Goal: Task Accomplishment & Management: Manage account settings

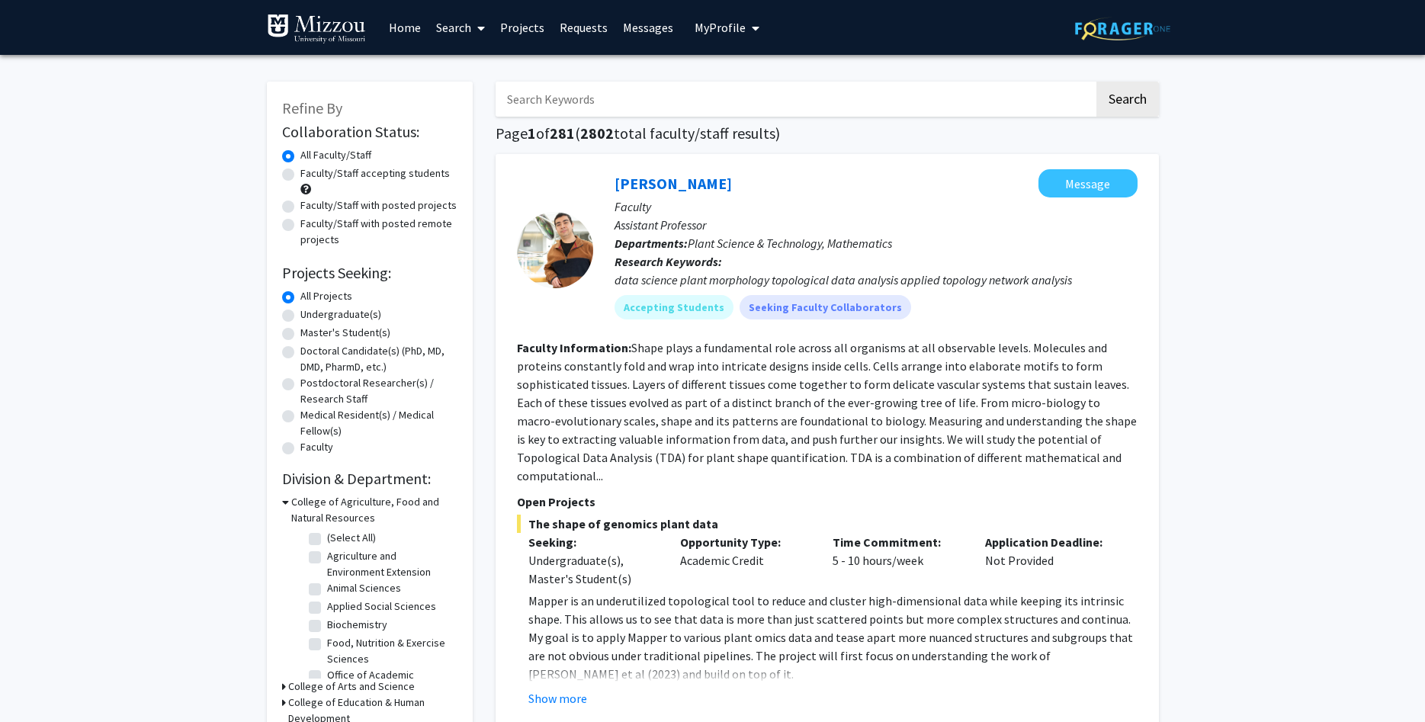
click at [694, 24] on span "My Profile" at bounding box center [719, 27] width 51 height 15
click at [746, 77] on span "[PERSON_NAME]" at bounding box center [789, 71] width 92 height 17
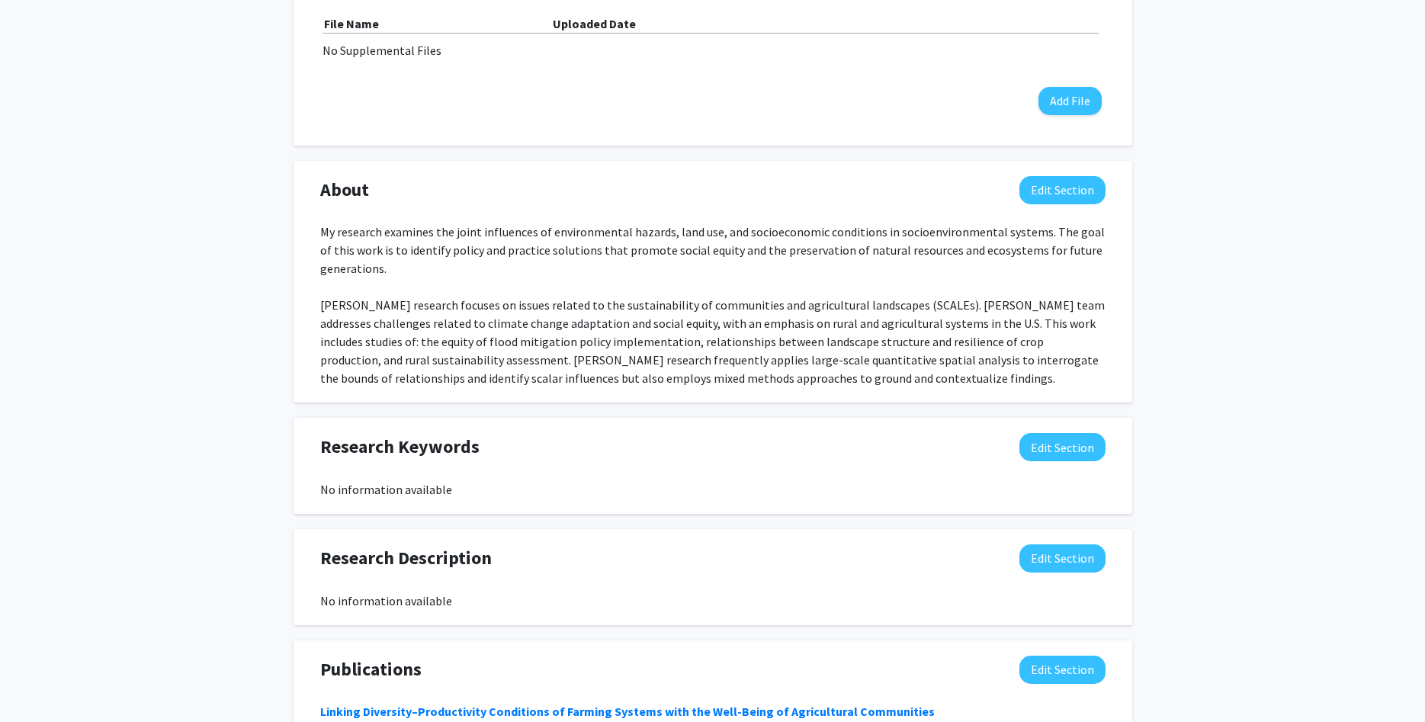
scroll to position [622, 0]
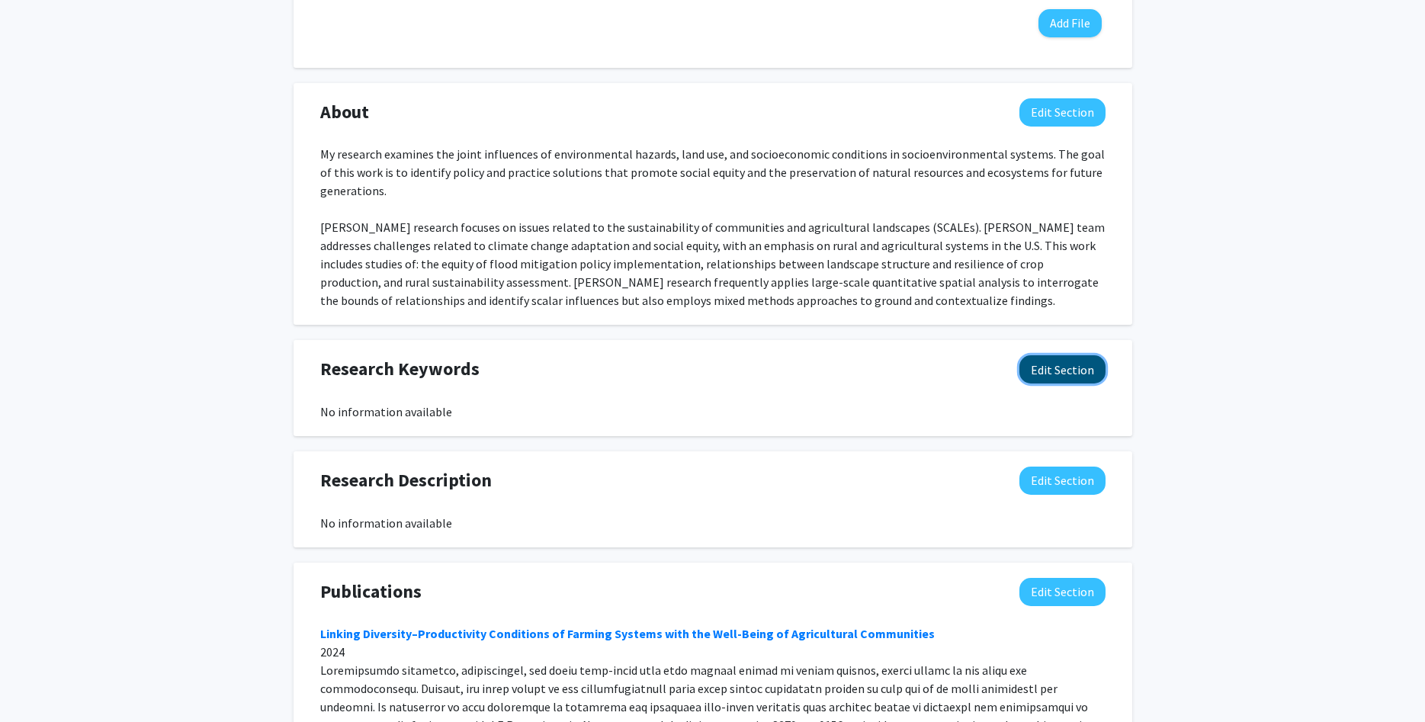
click at [1083, 373] on button "Edit Section" at bounding box center [1062, 369] width 86 height 28
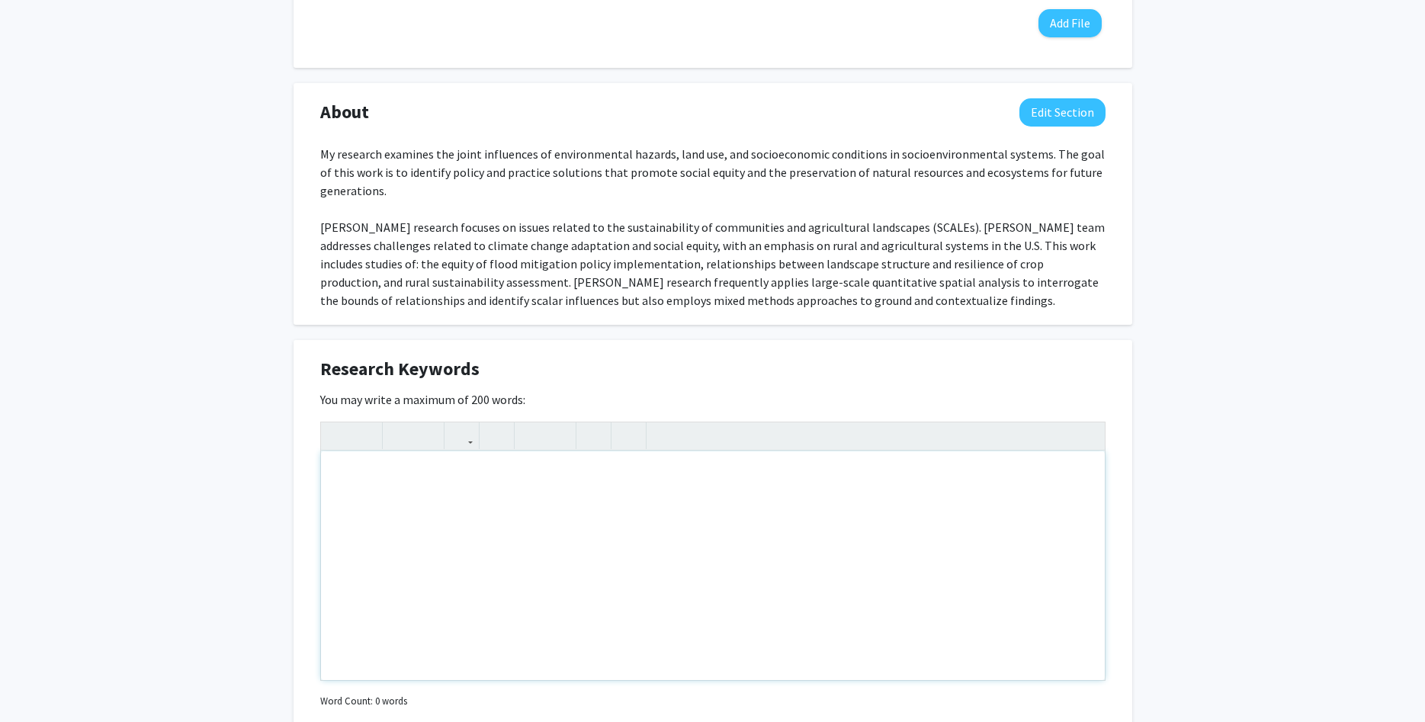
click at [469, 482] on div "Note to users with screen readers: Please deactivate our accessibility plugin f…" at bounding box center [713, 565] width 784 height 229
click at [819, 580] on div "Sustainability, landscape diversity, community resilience, natural hazards, agr…" at bounding box center [713, 565] width 784 height 229
click at [903, 534] on div "Sustainability, landscape diversity, community resilience, natural hazards, agr…" at bounding box center [713, 565] width 784 height 229
click at [940, 476] on div "Sustainability, landscape diversity, community resilience, natural hazards, agr…" at bounding box center [713, 565] width 784 height 229
click at [587, 550] on div "Sustainability, landscape diversity, community resilience, natural hazards, agr…" at bounding box center [713, 565] width 784 height 229
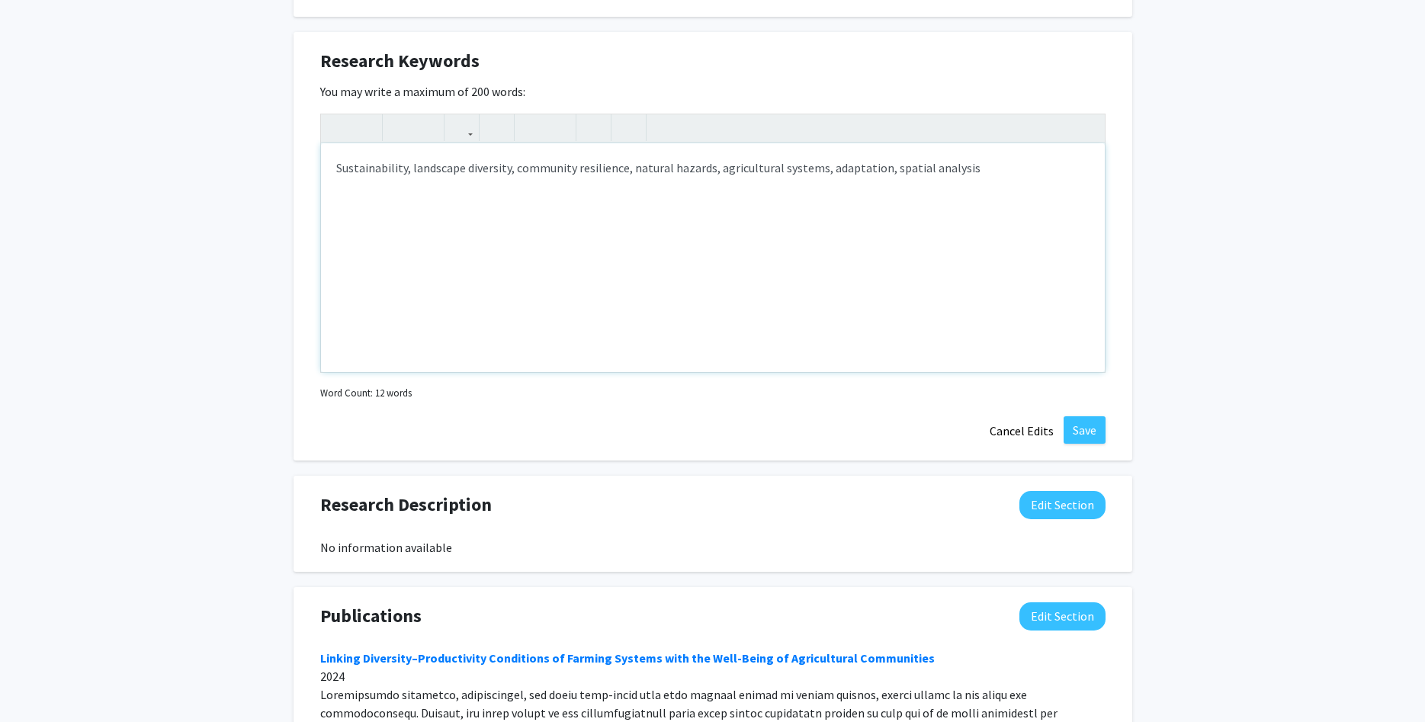
scroll to position [933, 0]
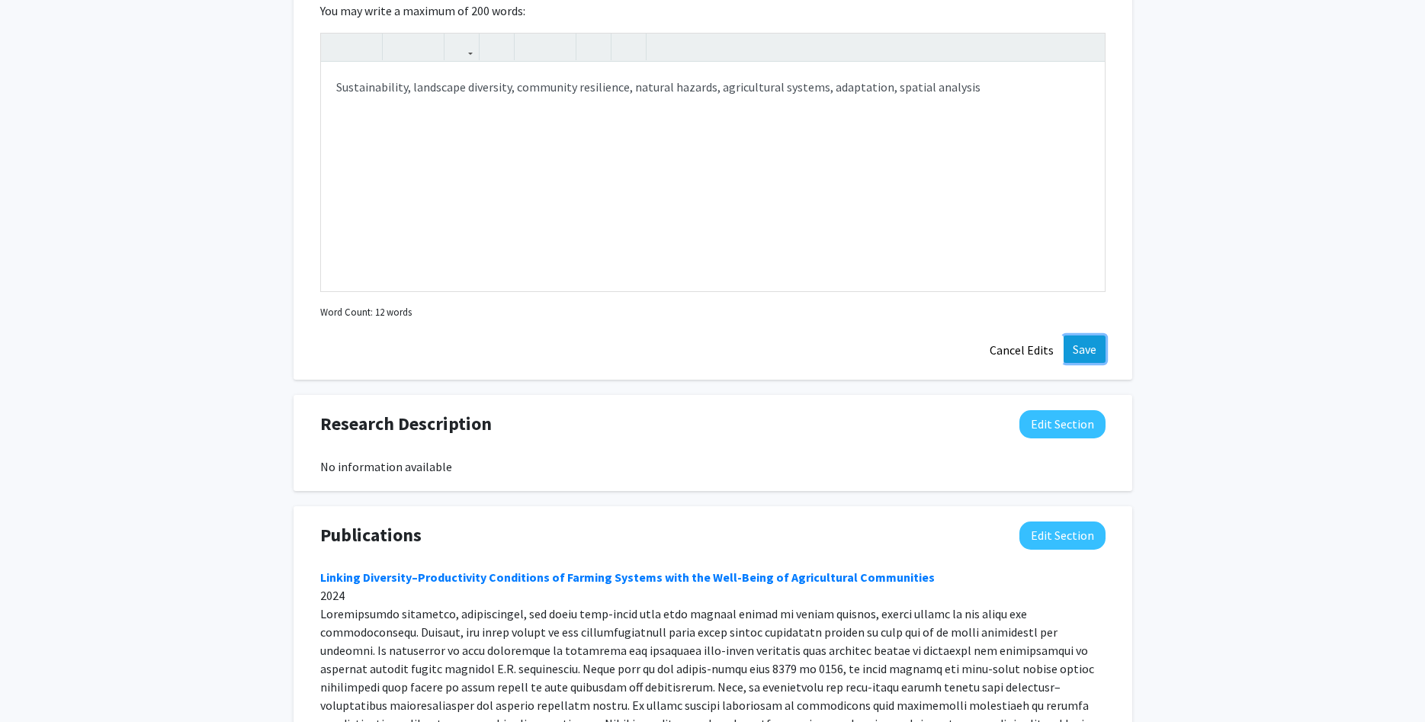
click at [1088, 347] on button "Save" at bounding box center [1084, 348] width 42 height 27
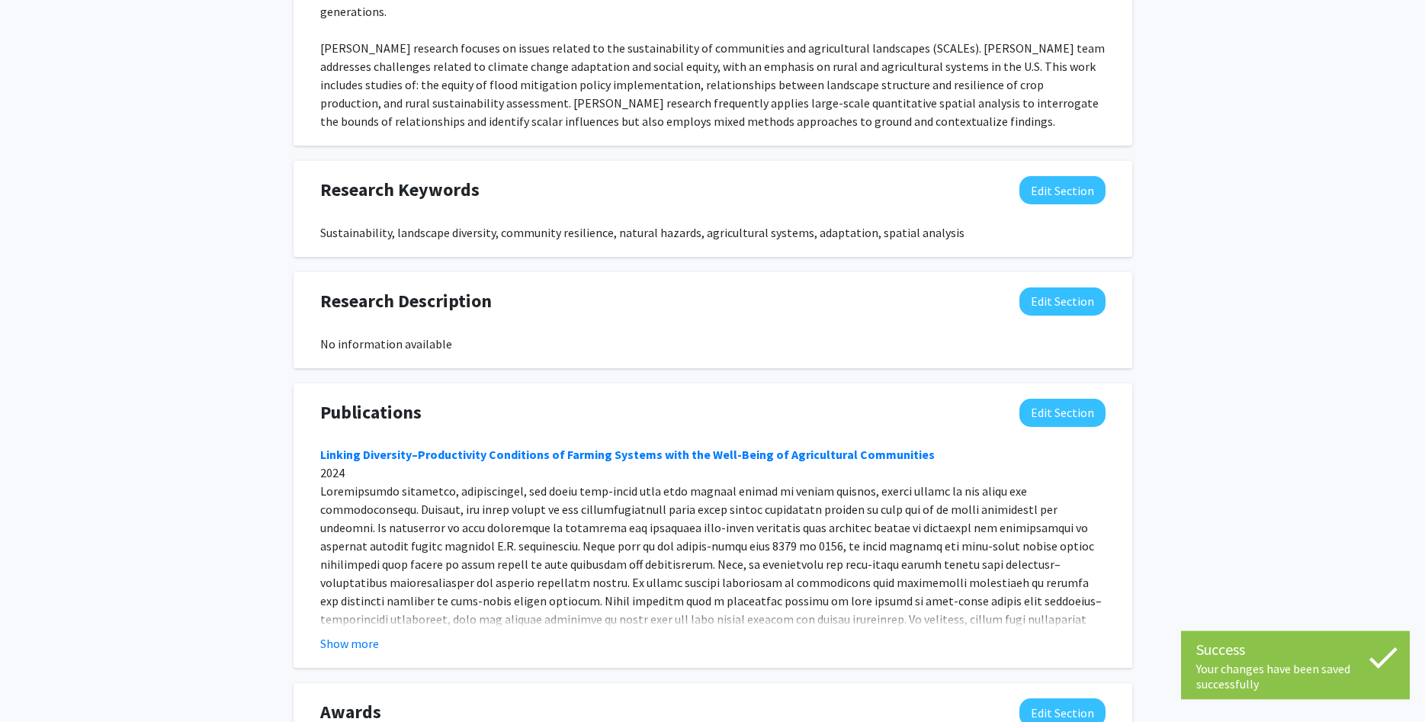
scroll to position [720, 0]
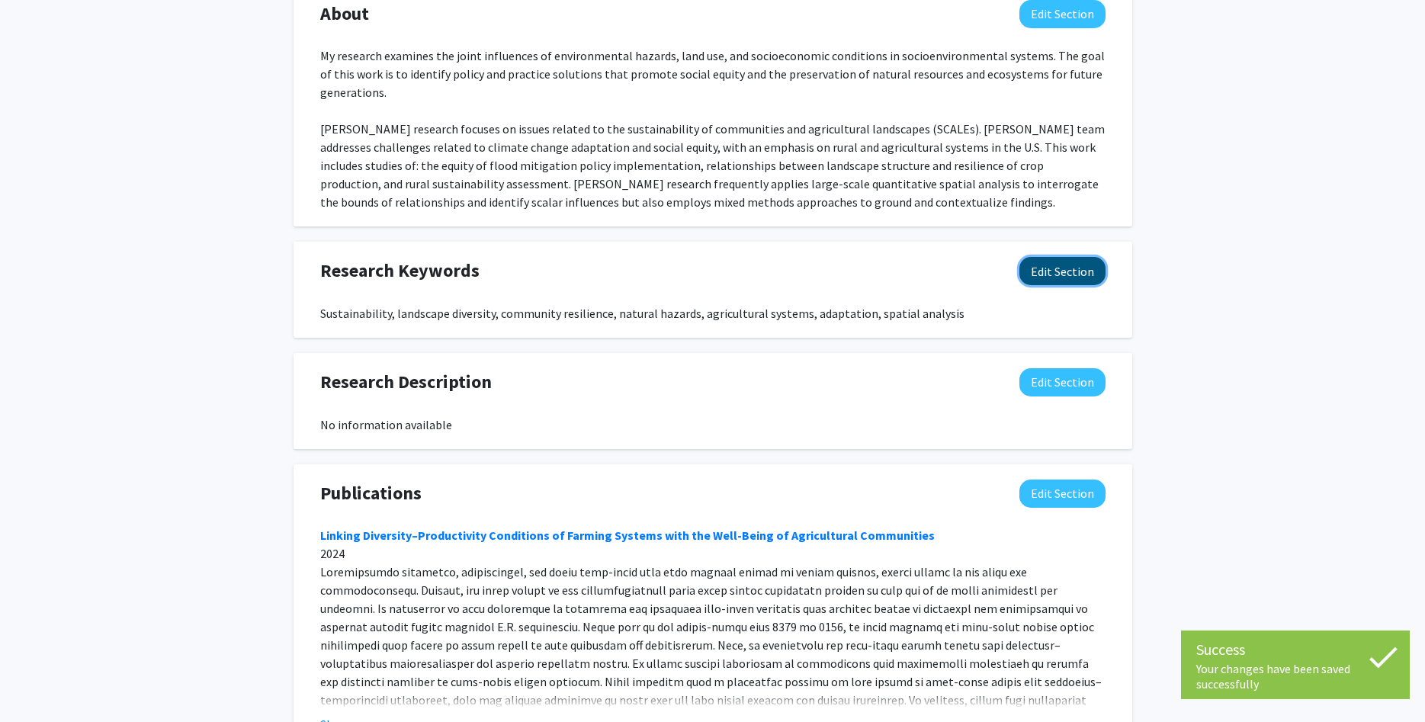
click at [1062, 274] on button "Edit Section" at bounding box center [1062, 271] width 86 height 28
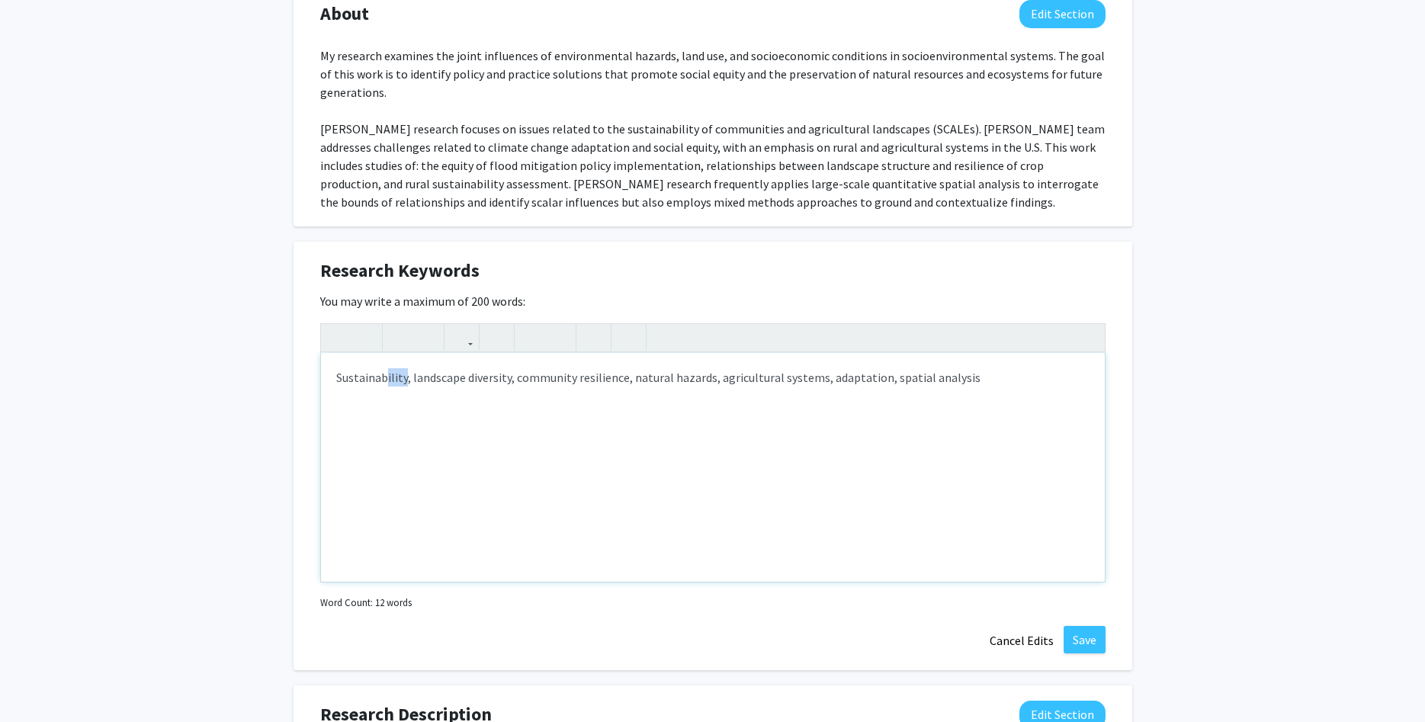
drag, startPoint x: 403, startPoint y: 380, endPoint x: 384, endPoint y: 379, distance: 19.1
click at [384, 379] on div "Sustainability, landscape diversity, community resilience, natural hazards, agr…" at bounding box center [713, 467] width 784 height 229
click at [1005, 375] on div "Sustainable development, landscape diversity, community resilience, natural haz…" at bounding box center [713, 467] width 784 height 229
click at [982, 443] on div "Sustainable development, landscape diversity, community resilience, natural haz…" at bounding box center [713, 467] width 784 height 229
click at [1086, 639] on button "Save" at bounding box center [1084, 639] width 42 height 27
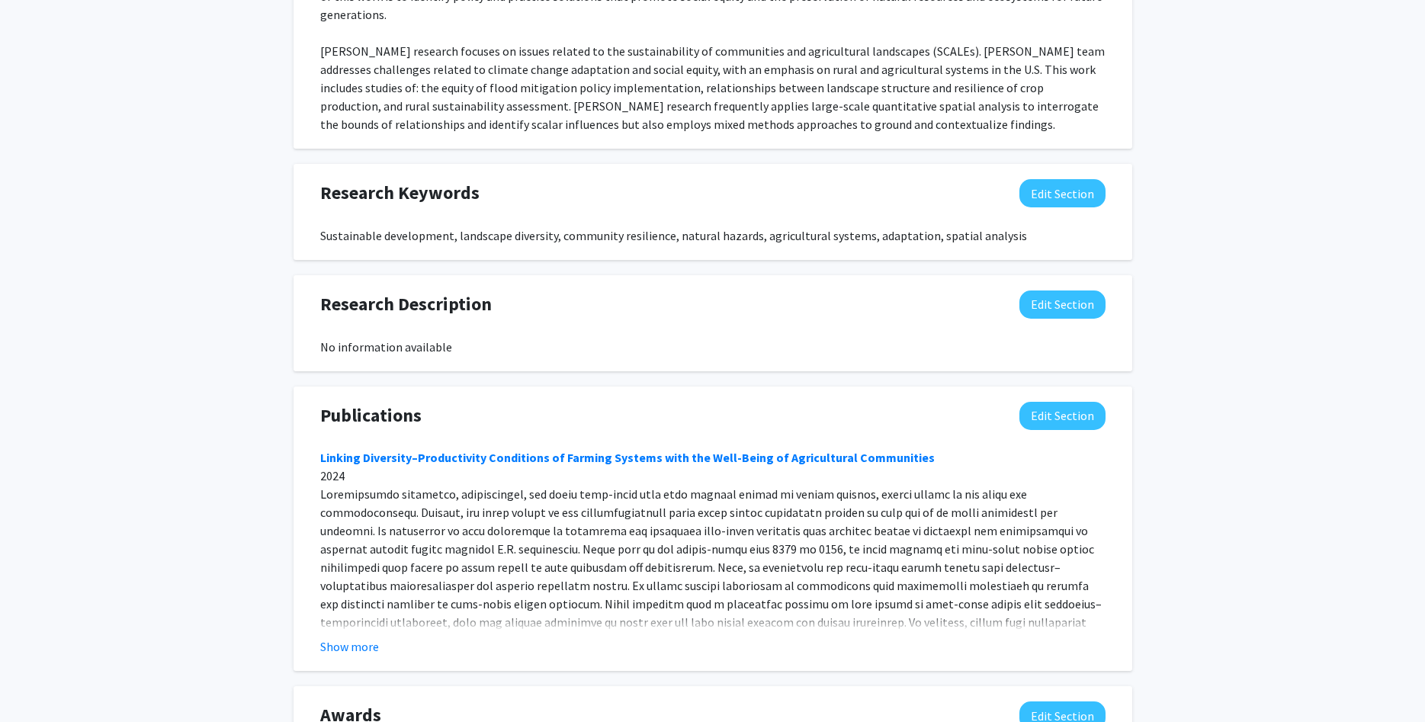
scroll to position [954, 0]
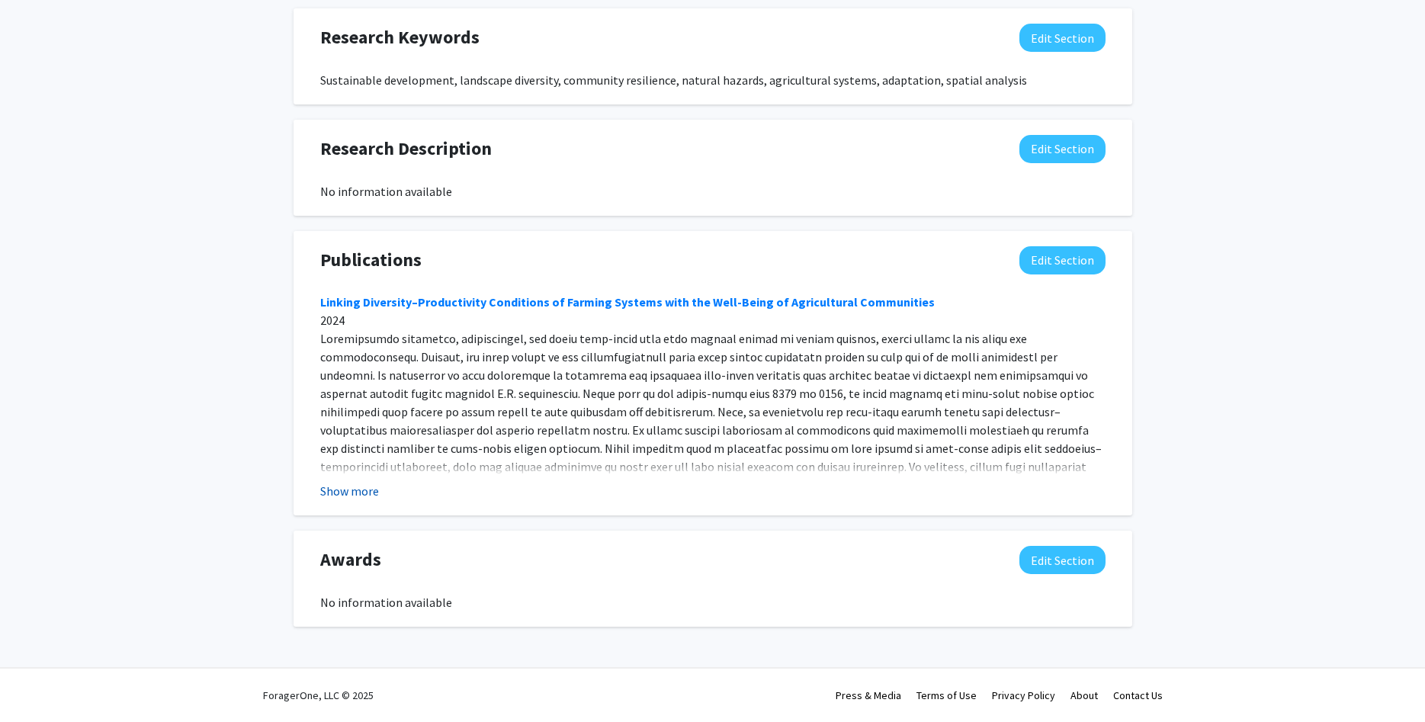
click at [373, 496] on button "Show more" at bounding box center [349, 491] width 59 height 18
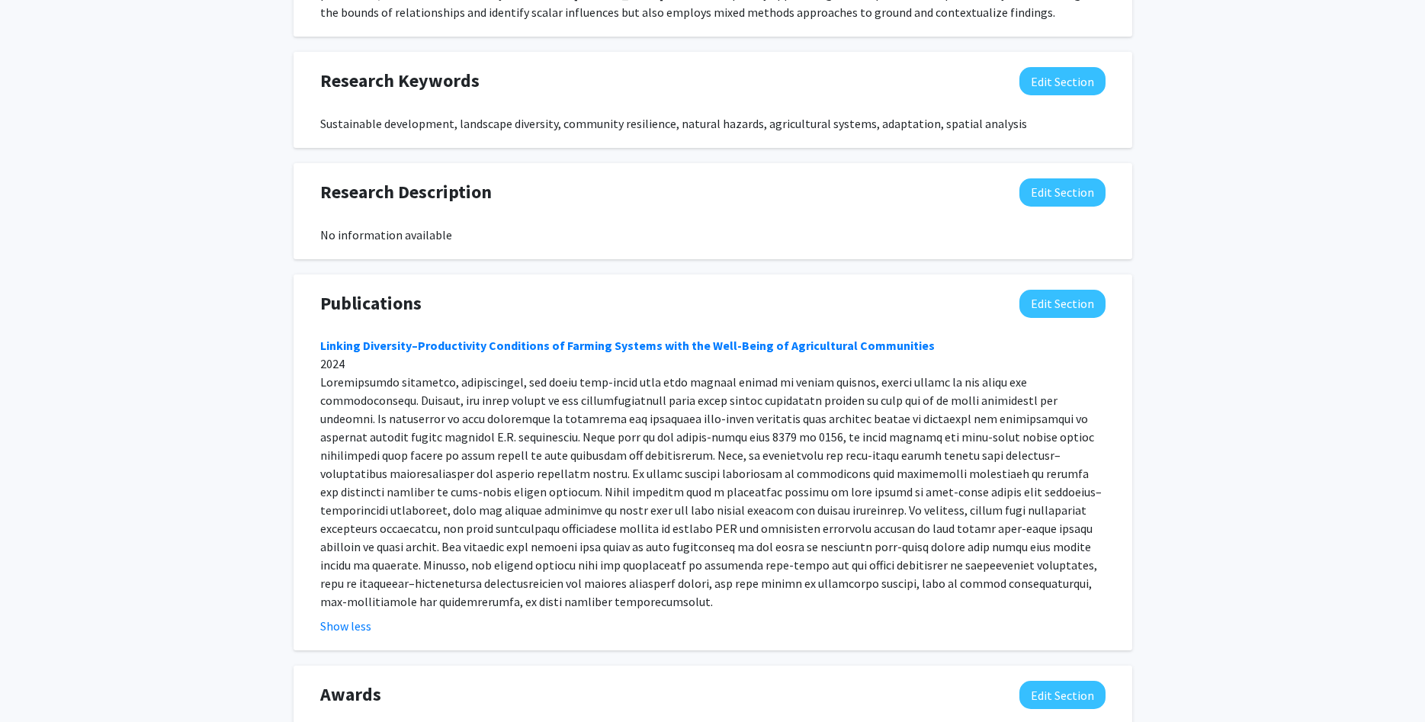
scroll to position [876, 0]
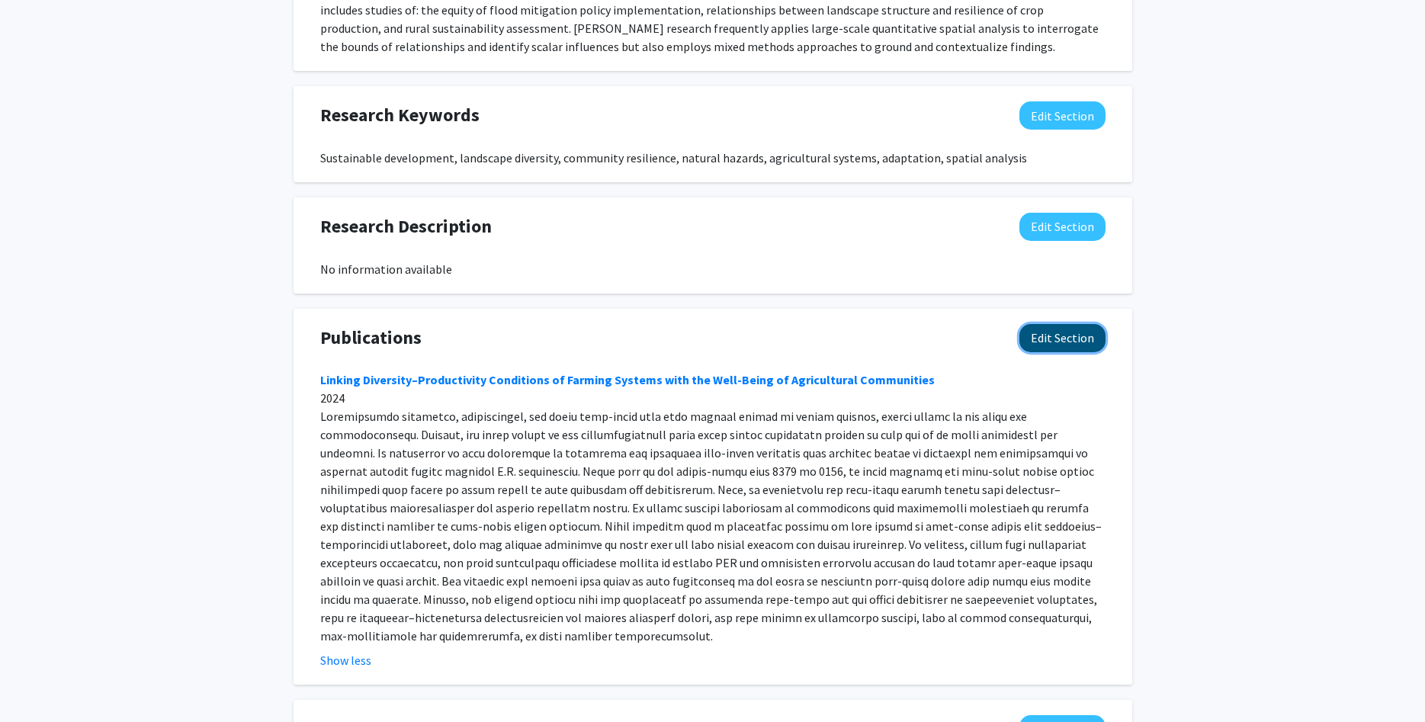
click at [1065, 338] on button "Edit Section" at bounding box center [1062, 338] width 86 height 28
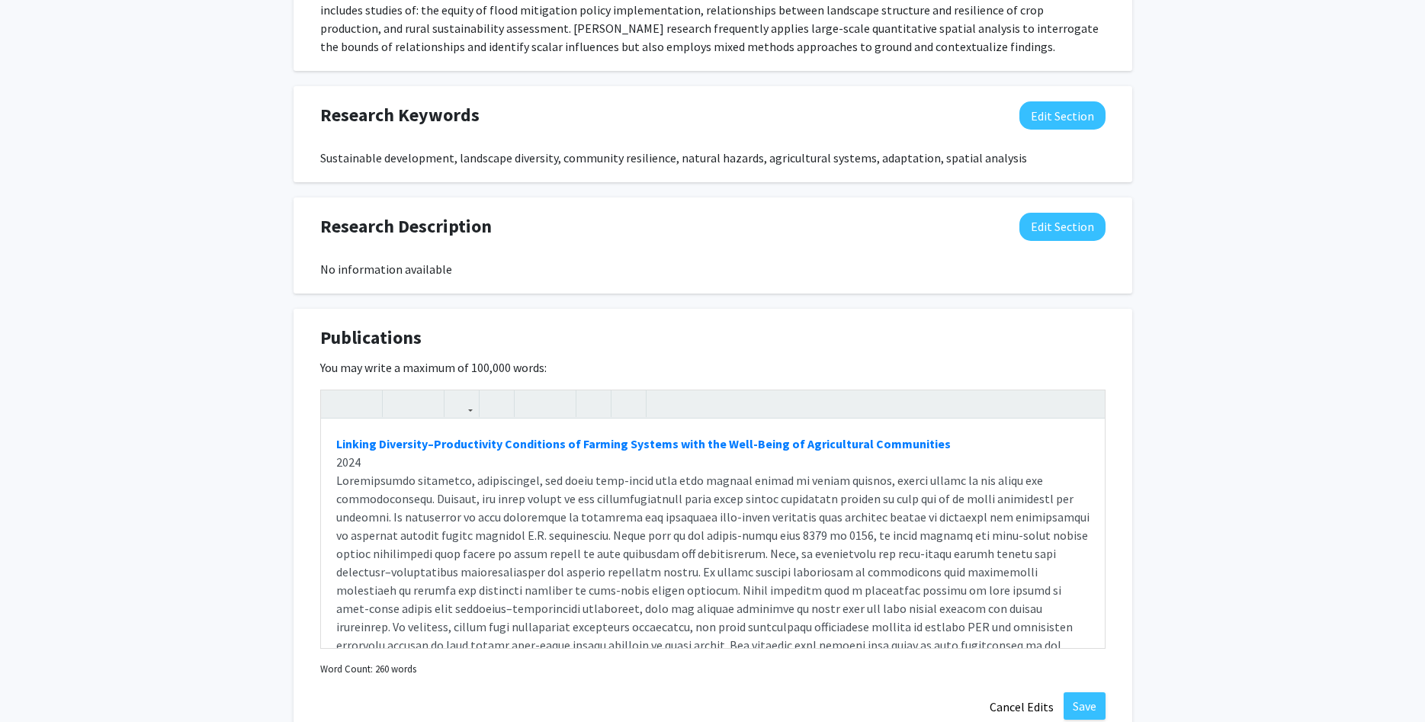
scroll to position [720, 0]
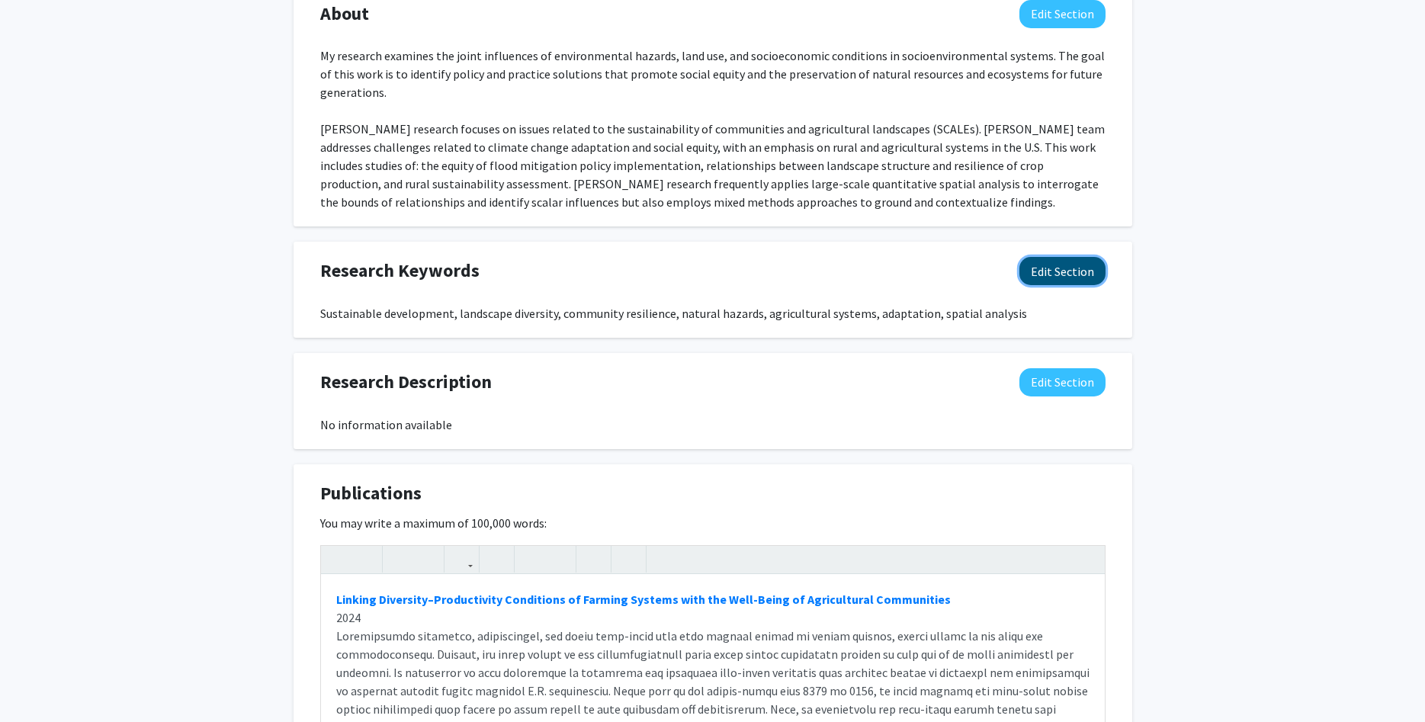
click at [1043, 270] on button "Edit Section" at bounding box center [1062, 271] width 86 height 28
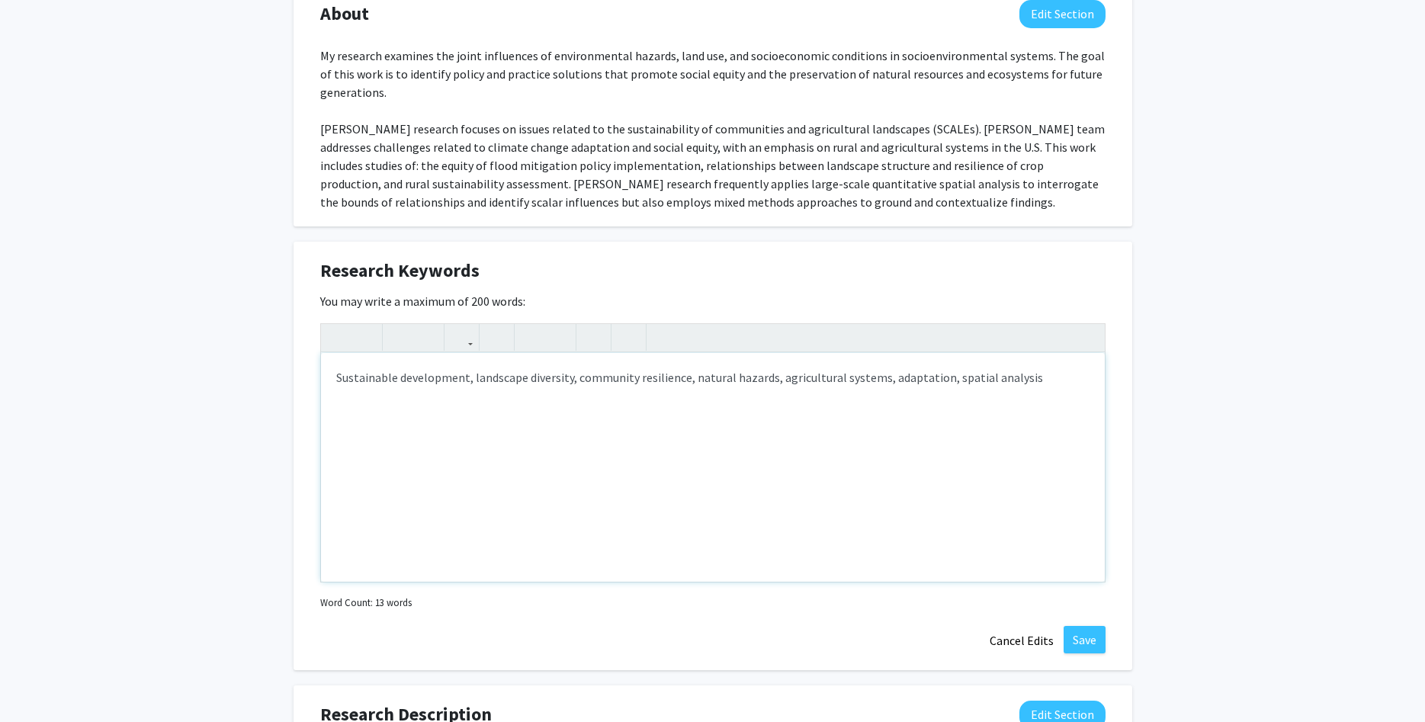
click at [1043, 384] on div "Sustainable development, landscape diversity, community resilience, natural haz…" at bounding box center [713, 467] width 784 height 229
type textarea "Sustainable development, landscape diversity, community resilience, natural haz…"
click at [1092, 642] on button "Save" at bounding box center [1084, 639] width 42 height 27
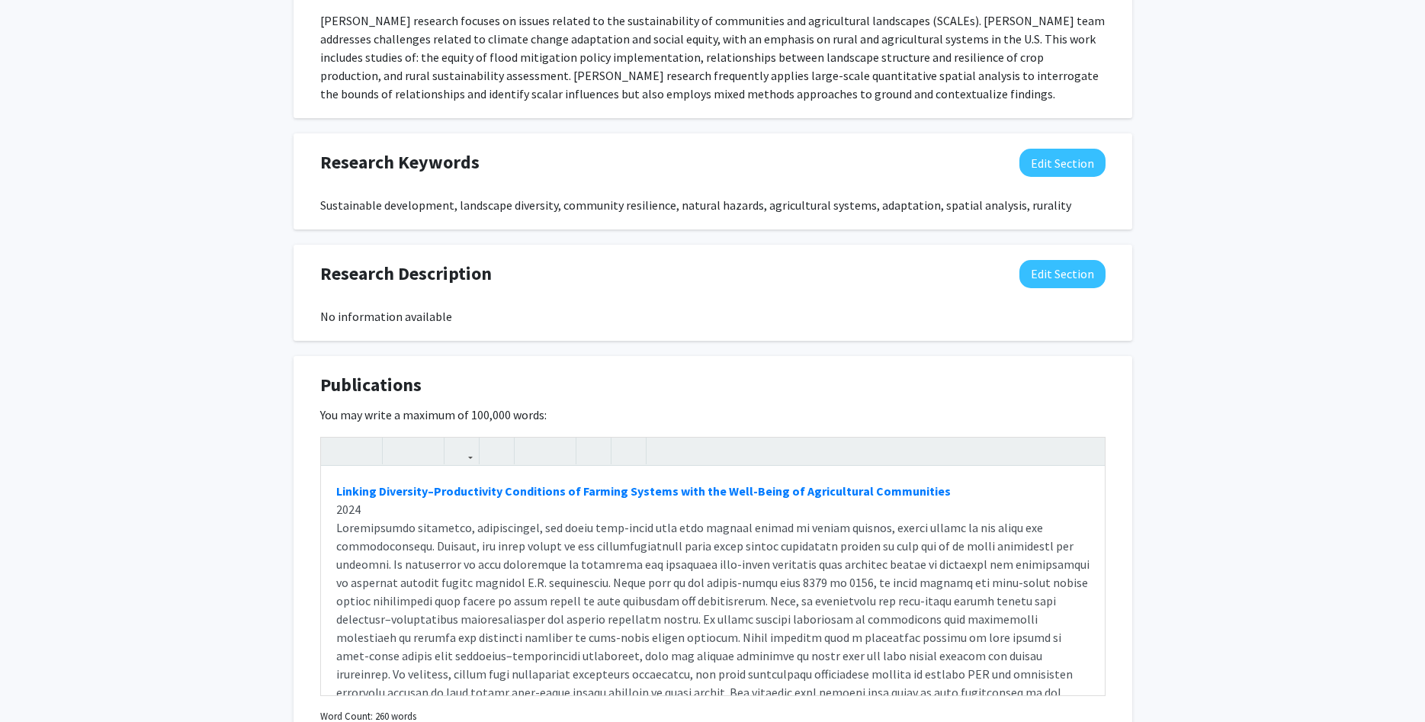
scroll to position [876, 0]
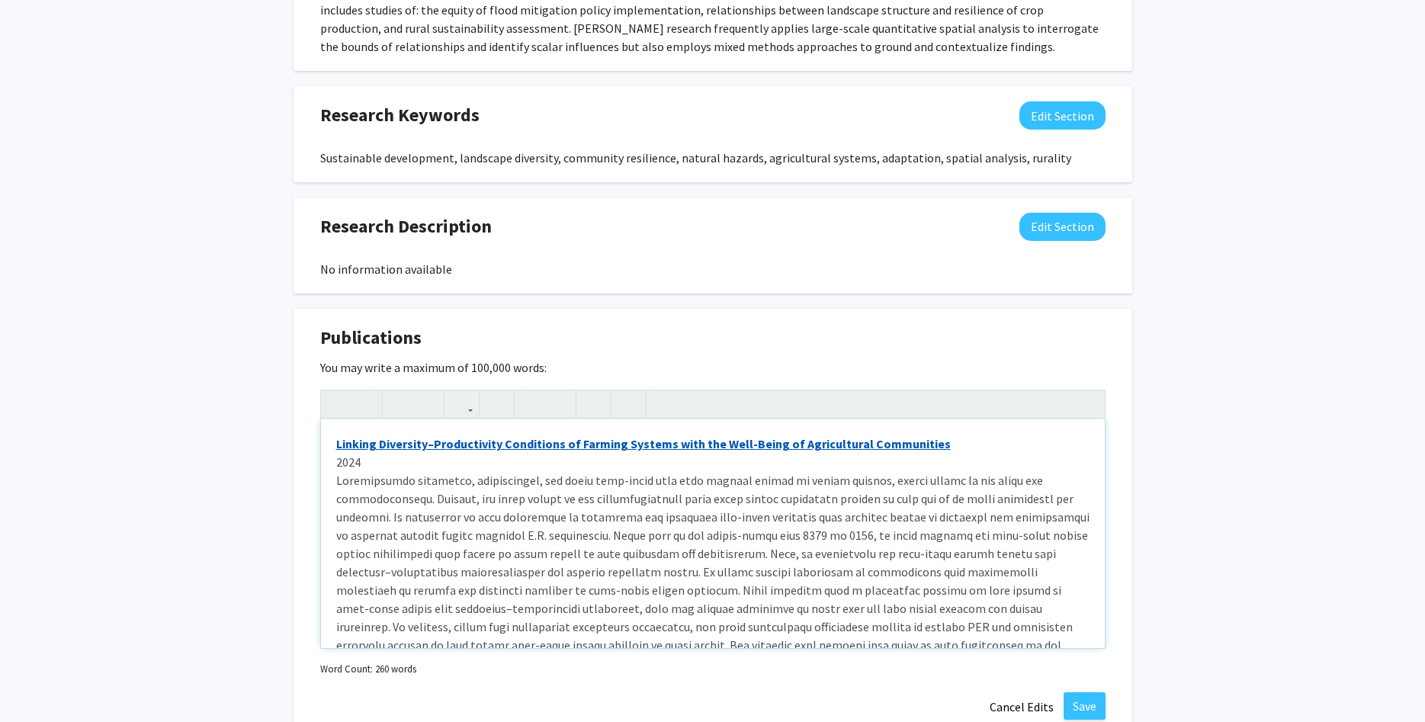
click at [797, 444] on link "Linking Diversity–Productivity Conditions of Farming Systems with the Well-Bein…" at bounding box center [643, 443] width 614 height 15
click at [475, 464] on div "Linking Diversity–Productivity Conditions of Farming Systems with the Well-Bein…" at bounding box center [713, 533] width 784 height 229
click at [471, 445] on link "Linking Diversity–Productivity Conditions of Farming Systems with the Well-Bein…" at bounding box center [643, 443] width 614 height 15
click at [469, 411] on button "button" at bounding box center [461, 403] width 27 height 27
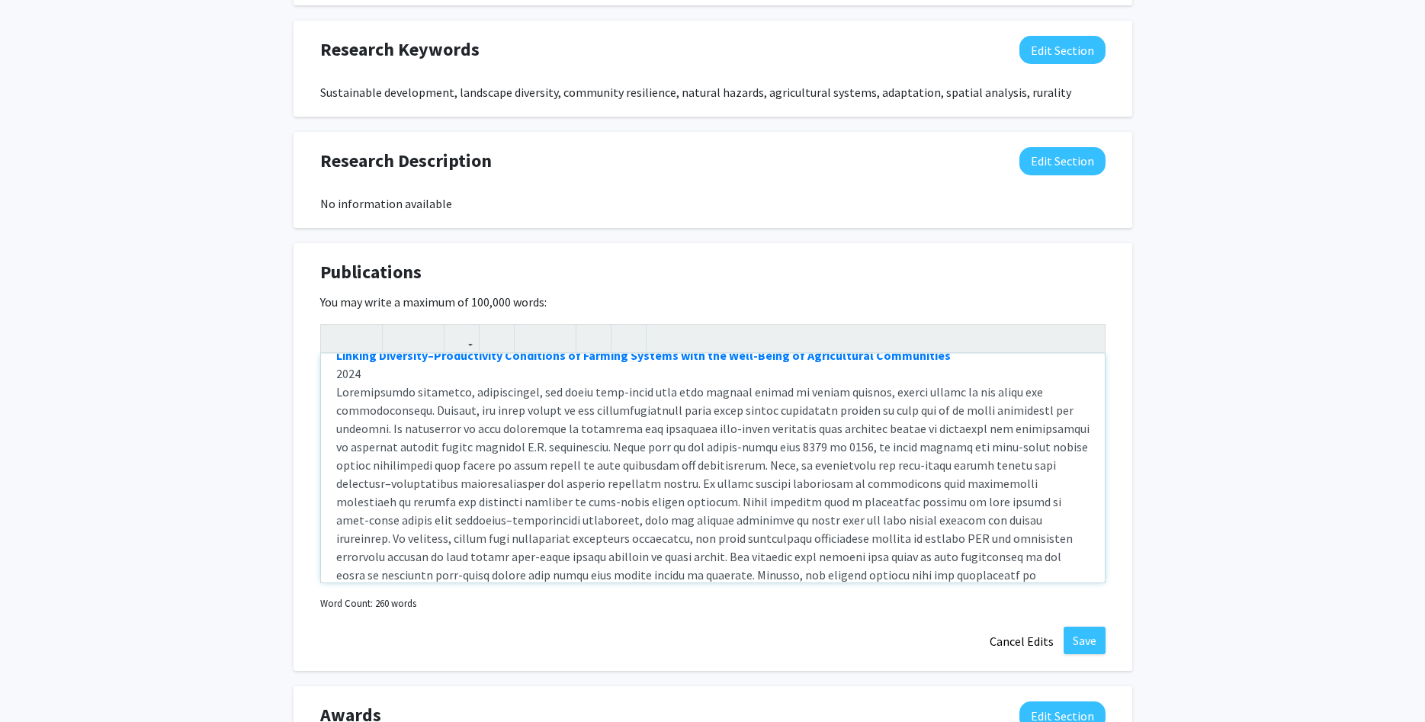
scroll to position [0, 0]
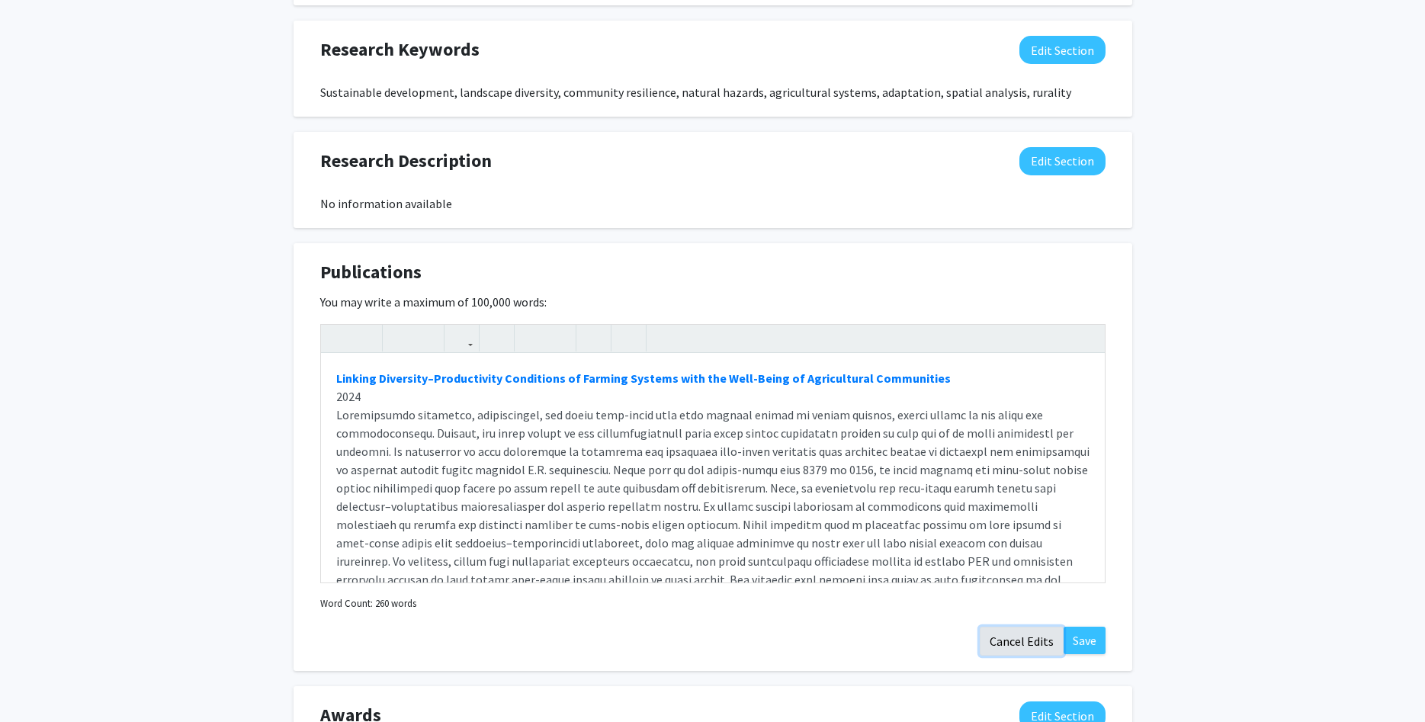
click at [1037, 643] on button "Cancel Edits" at bounding box center [1021, 641] width 84 height 29
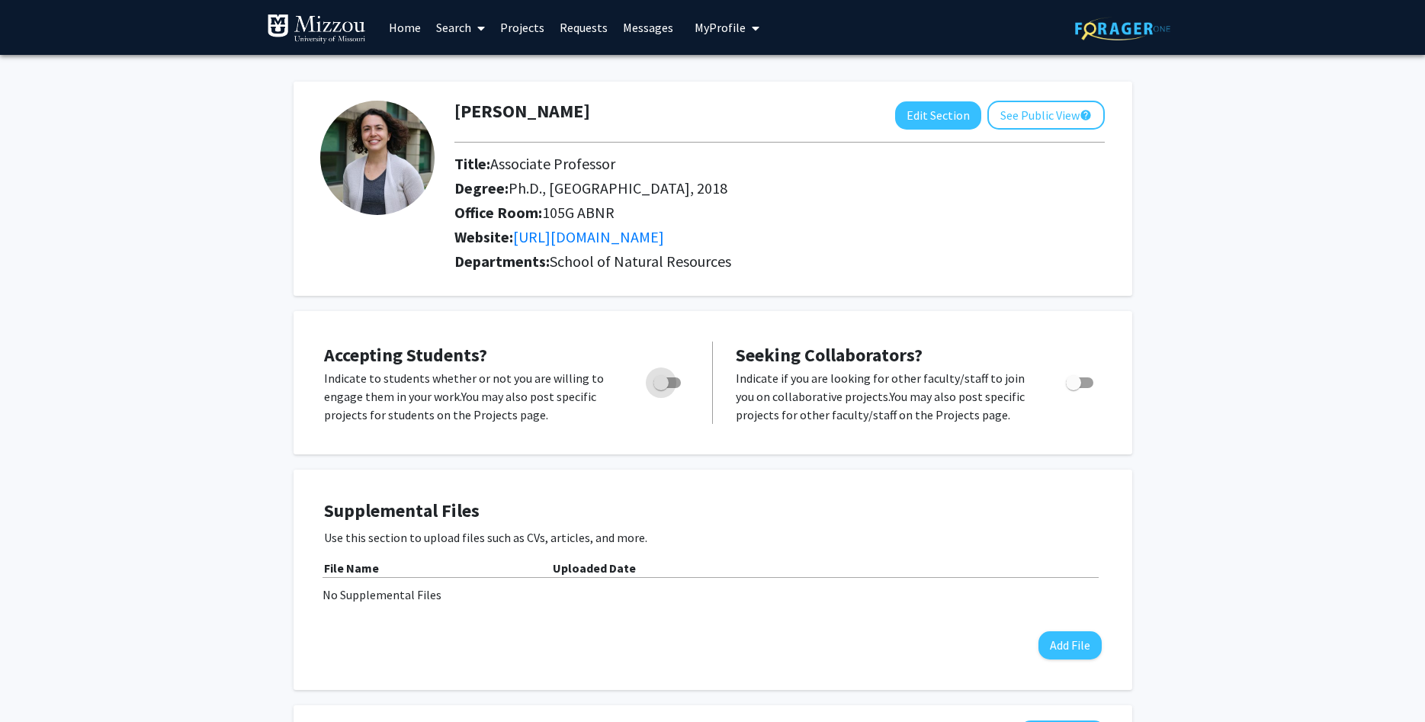
click at [673, 380] on span "Toggle" at bounding box center [666, 382] width 27 height 11
click at [661, 388] on input "Would you like to permit student requests?" at bounding box center [660, 388] width 1 height 1
checkbox input "true"
click at [918, 114] on button "Edit Section" at bounding box center [938, 115] width 86 height 28
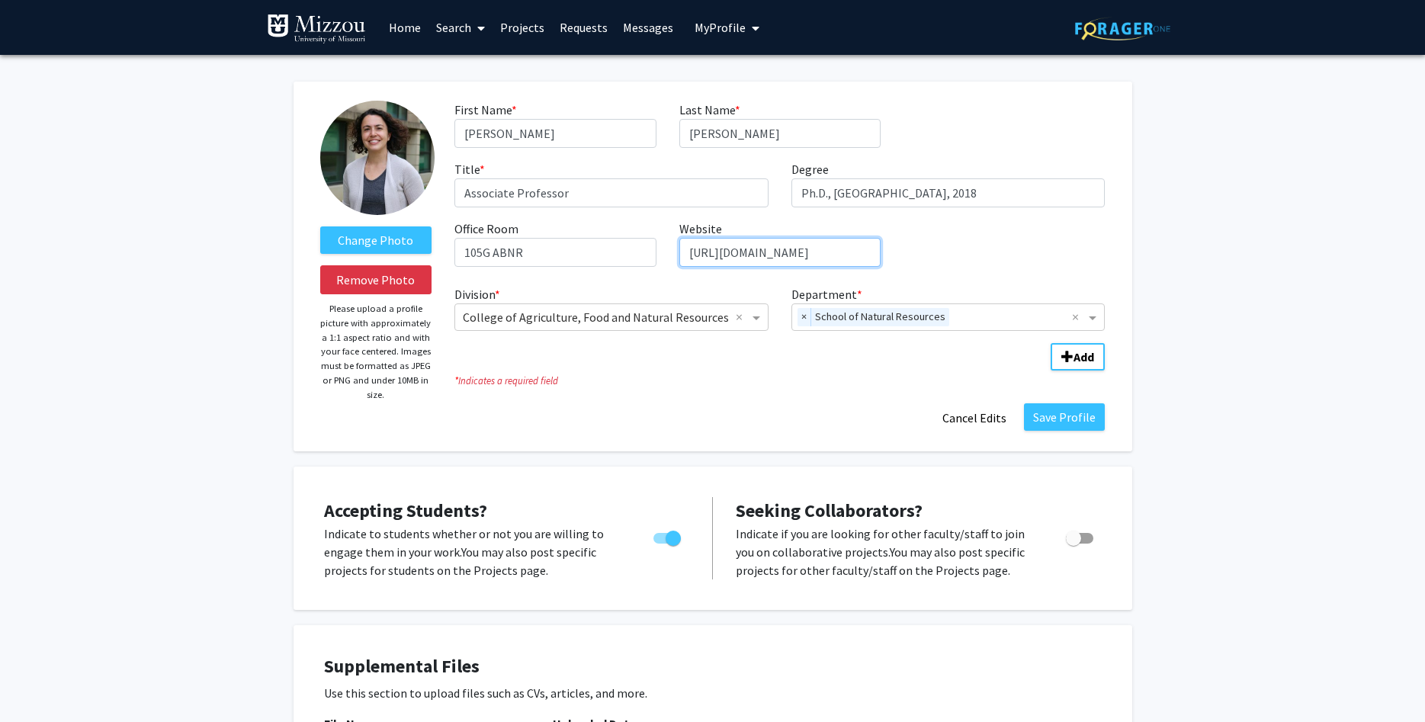
drag, startPoint x: 864, startPoint y: 253, endPoint x: 674, endPoint y: 247, distance: 189.9
click at [679, 247] on input "[URL][DOMAIN_NAME]" at bounding box center [779, 252] width 201 height 29
paste input "m"
type input "[URL][DOMAIN_NAME]"
click at [1077, 419] on button "Save Profile" at bounding box center [1064, 416] width 81 height 27
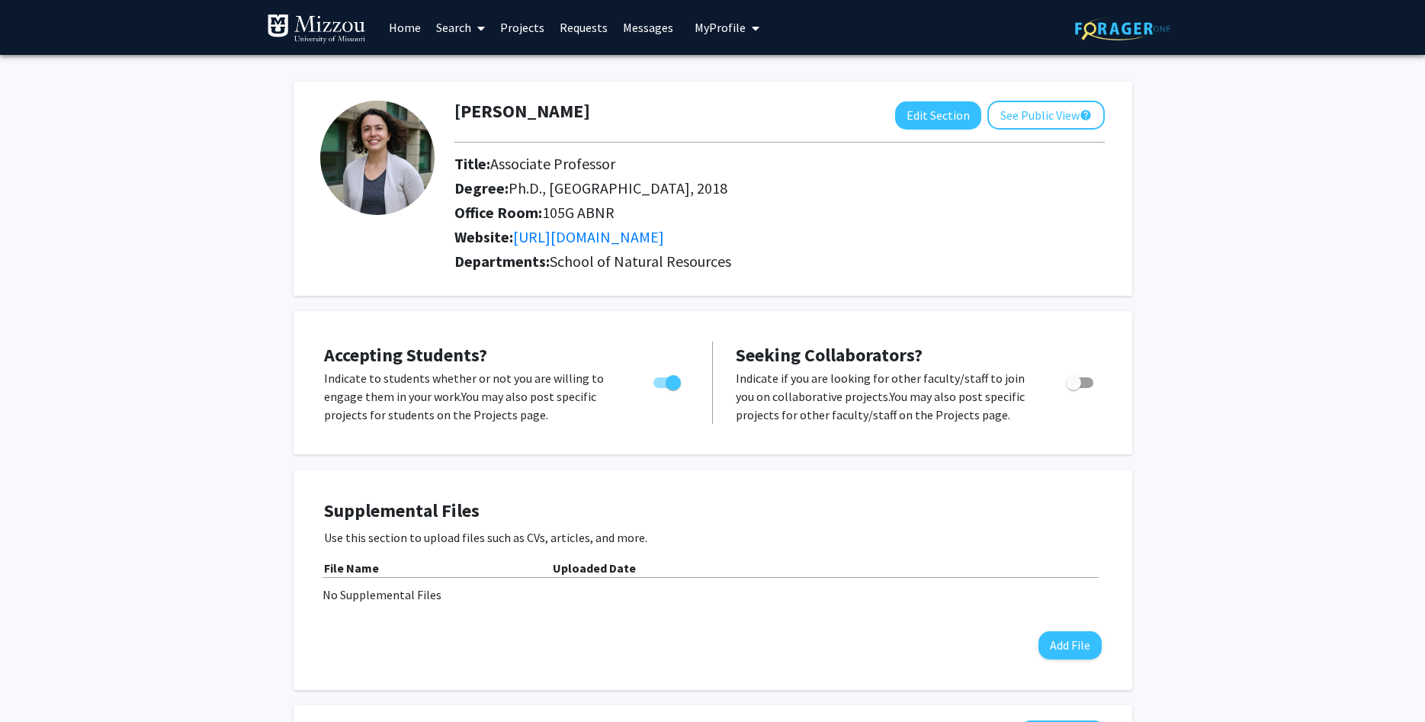
click at [530, 32] on link "Projects" at bounding box center [521, 27] width 59 height 53
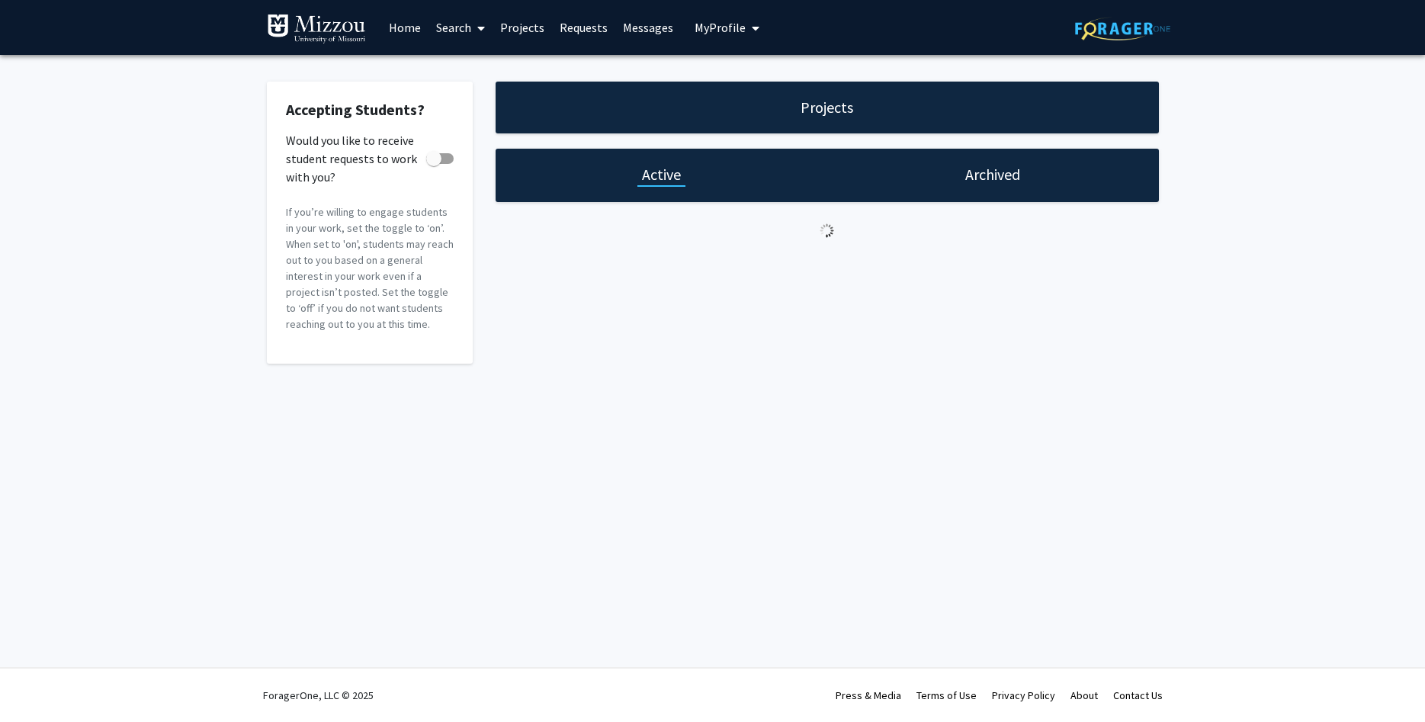
checkbox input "true"
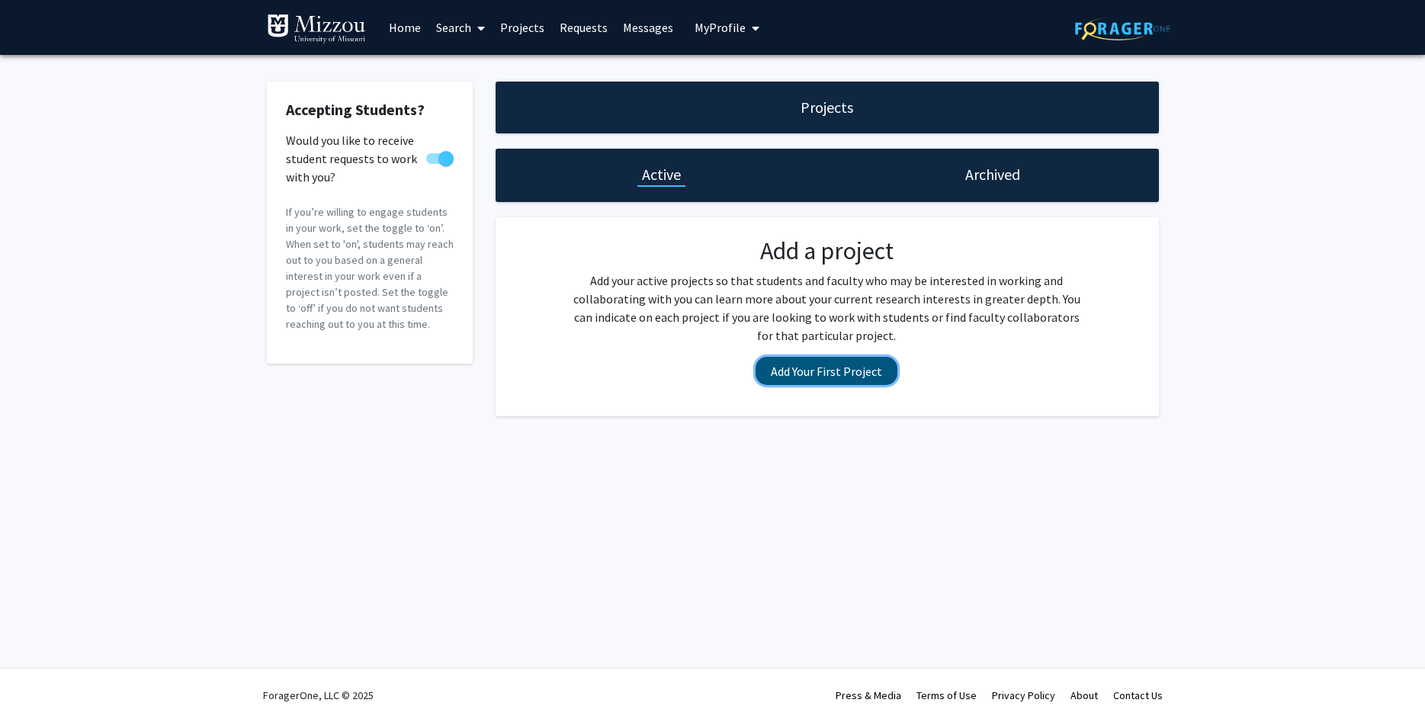
click at [867, 369] on button "Add Your First Project" at bounding box center [826, 371] width 142 height 28
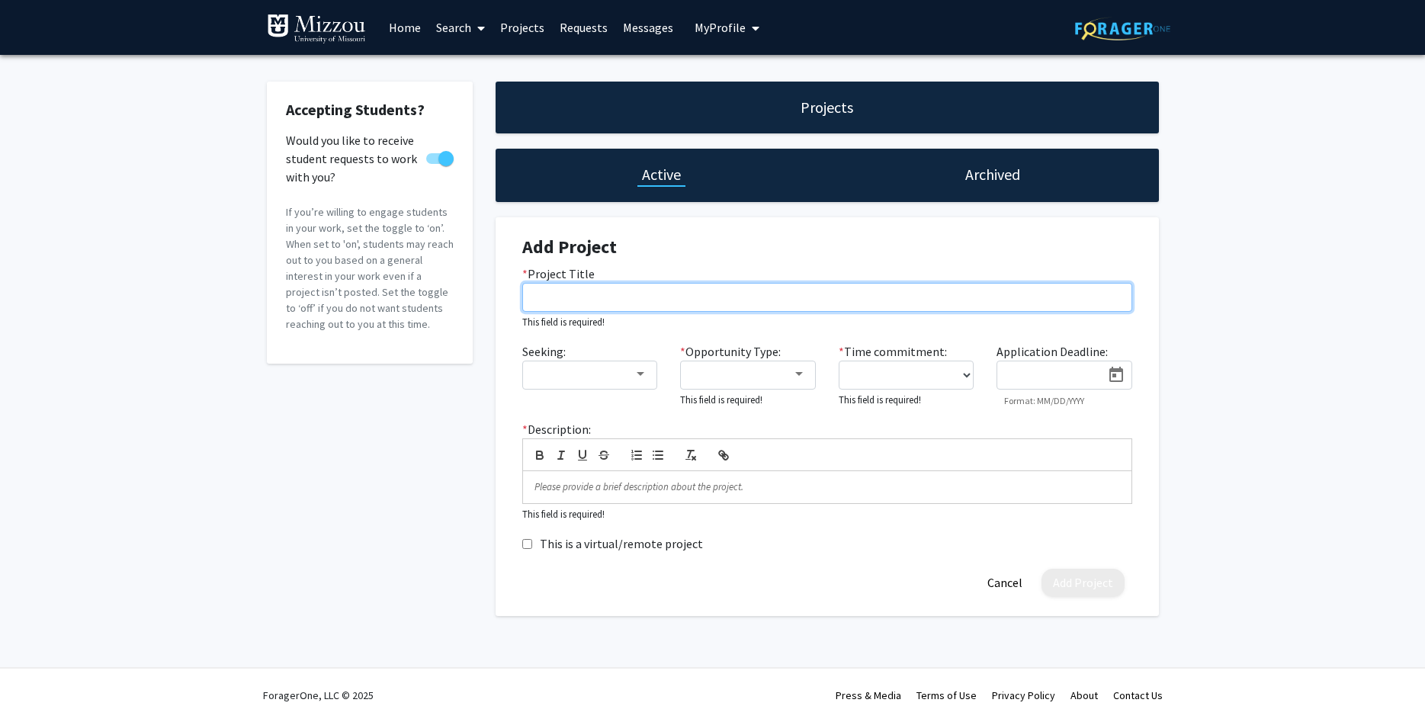
click at [691, 302] on input "* Project Title" at bounding box center [827, 297] width 610 height 29
